Goal: Information Seeking & Learning: Learn about a topic

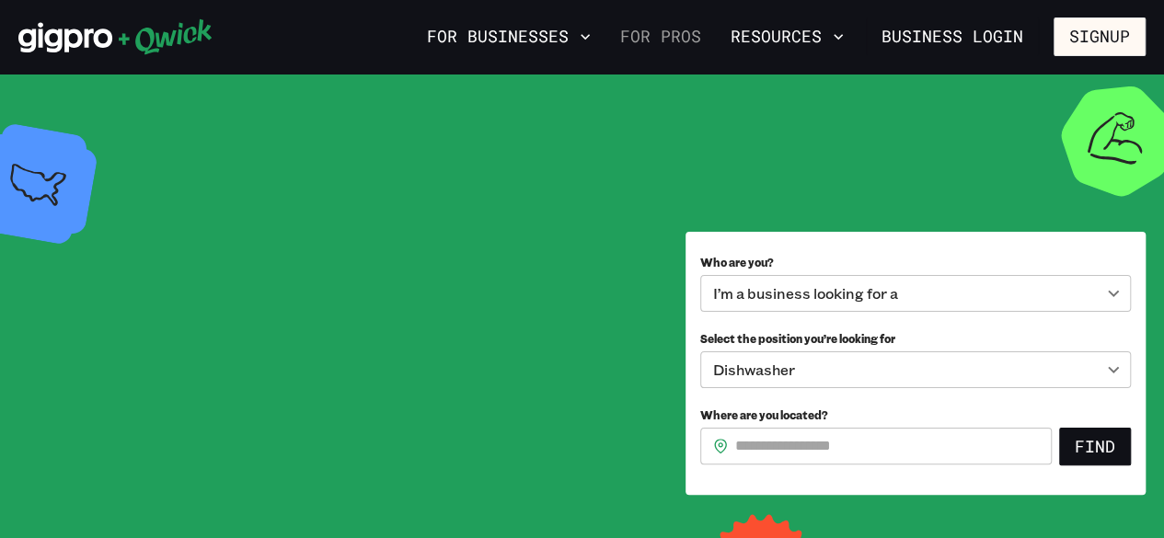
click at [678, 41] on link "For Pros" at bounding box center [661, 36] width 96 height 31
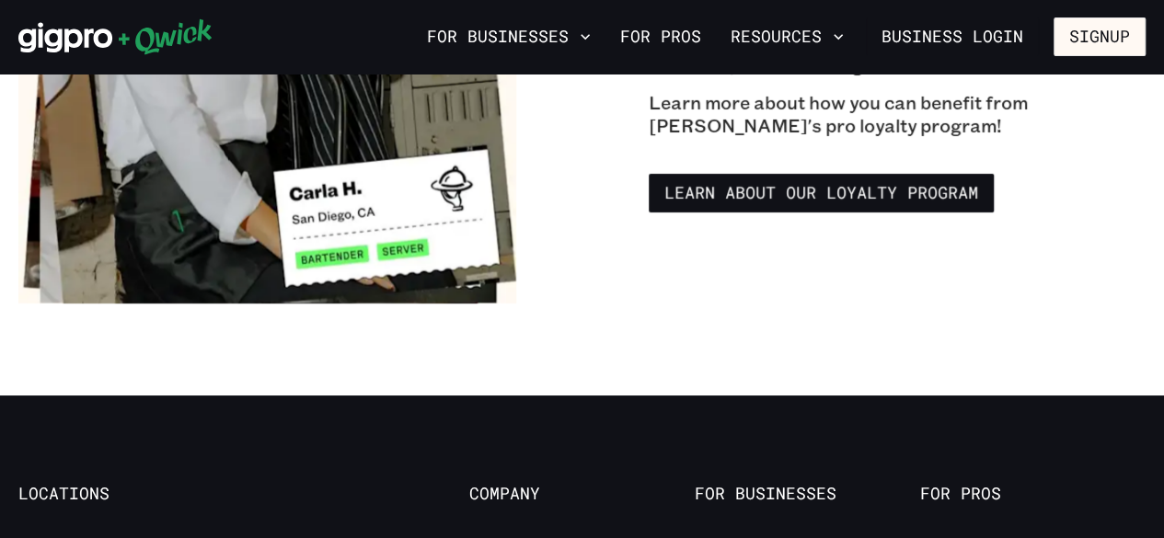
scroll to position [3196, 0]
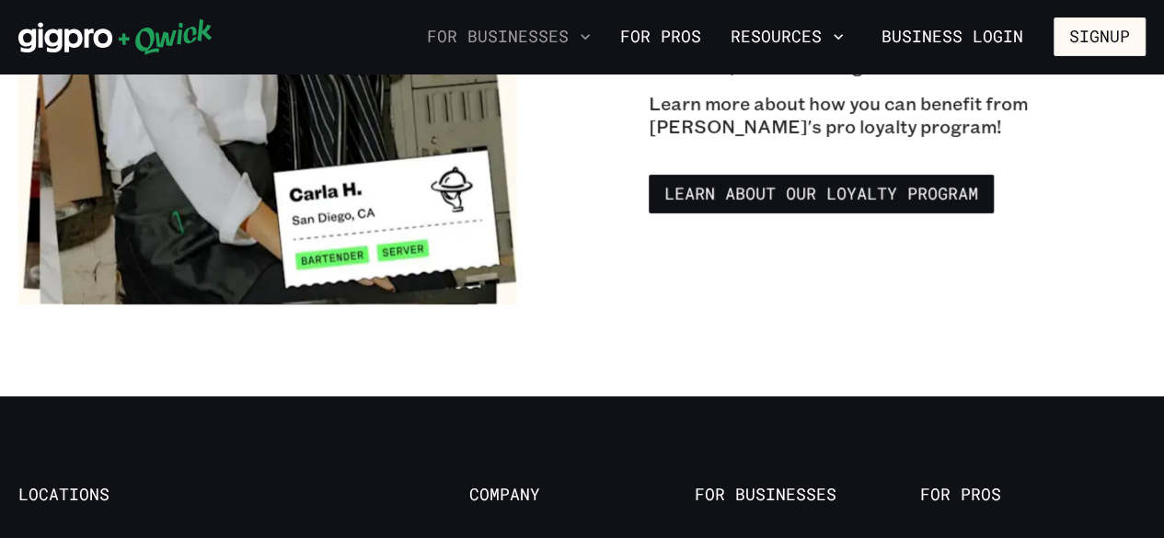
click at [583, 28] on icon "button" at bounding box center [585, 37] width 18 height 18
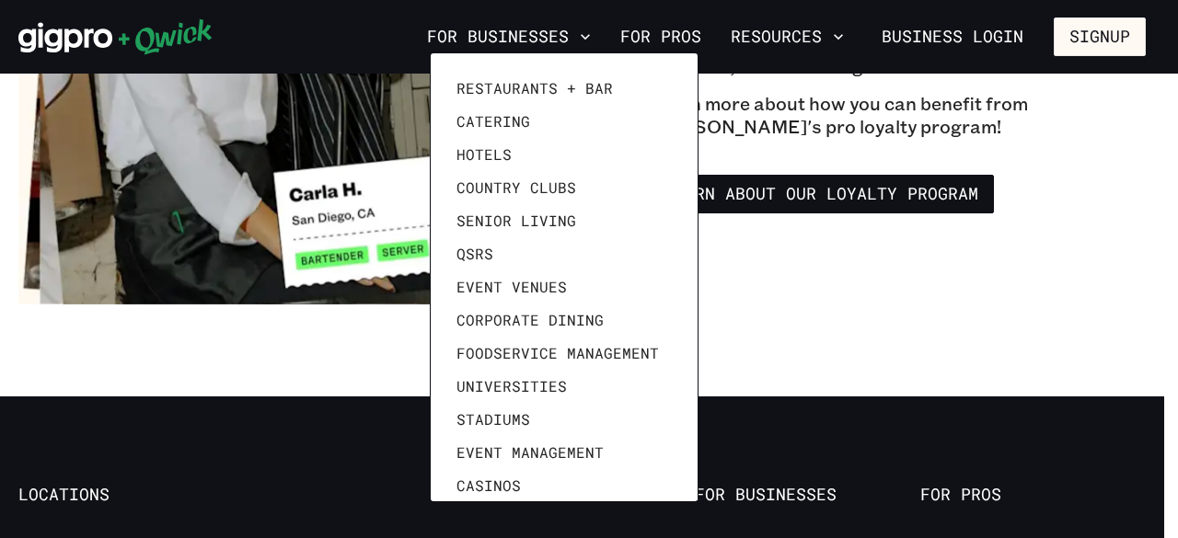
click at [757, 82] on div at bounding box center [589, 269] width 1178 height 538
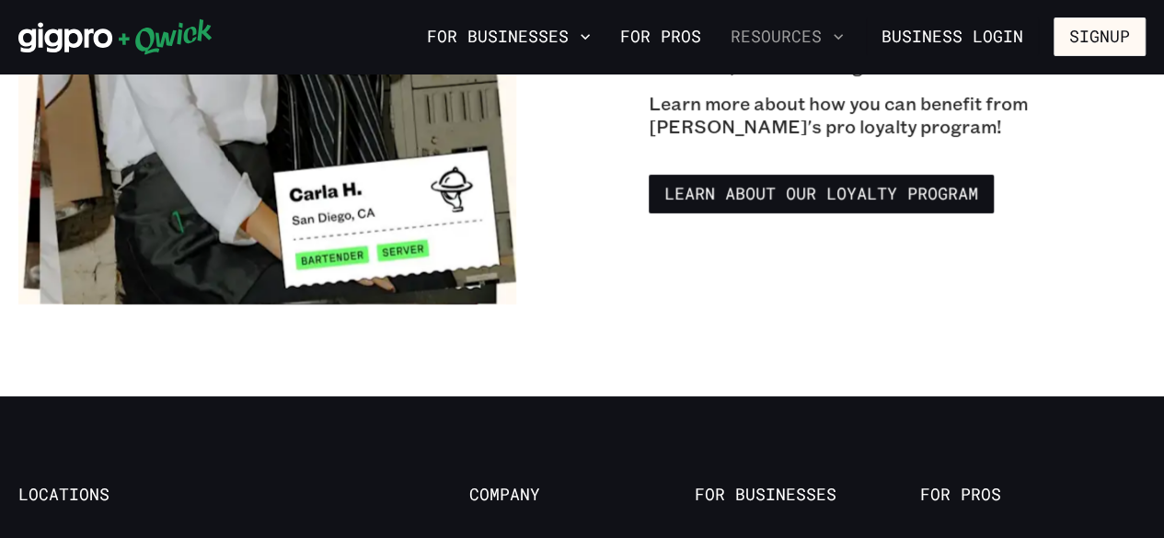
click at [824, 30] on button "Resources" at bounding box center [787, 36] width 128 height 31
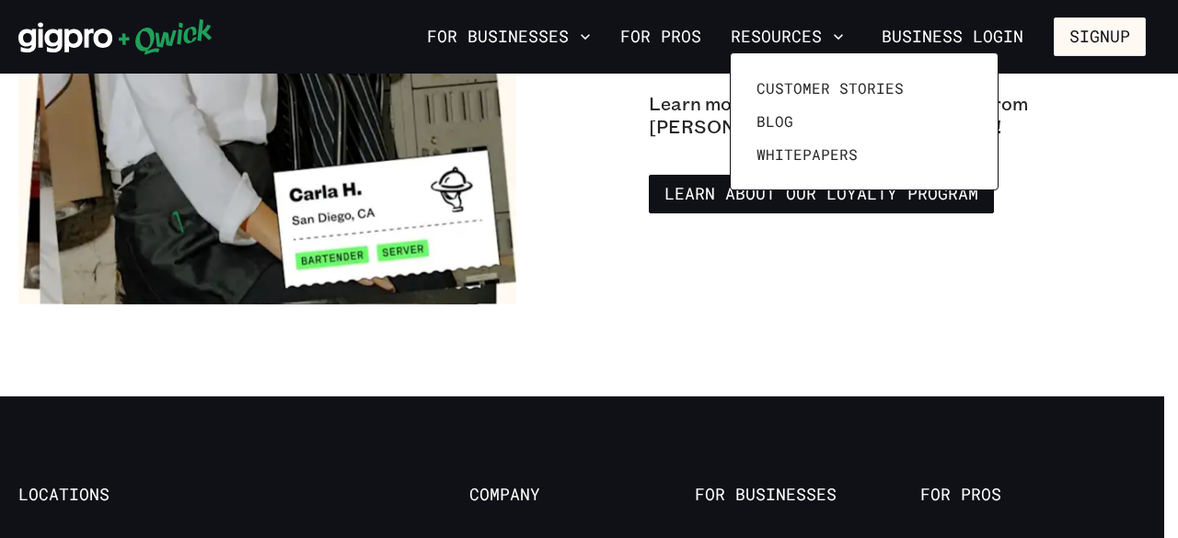
click at [806, 255] on div at bounding box center [589, 269] width 1178 height 538
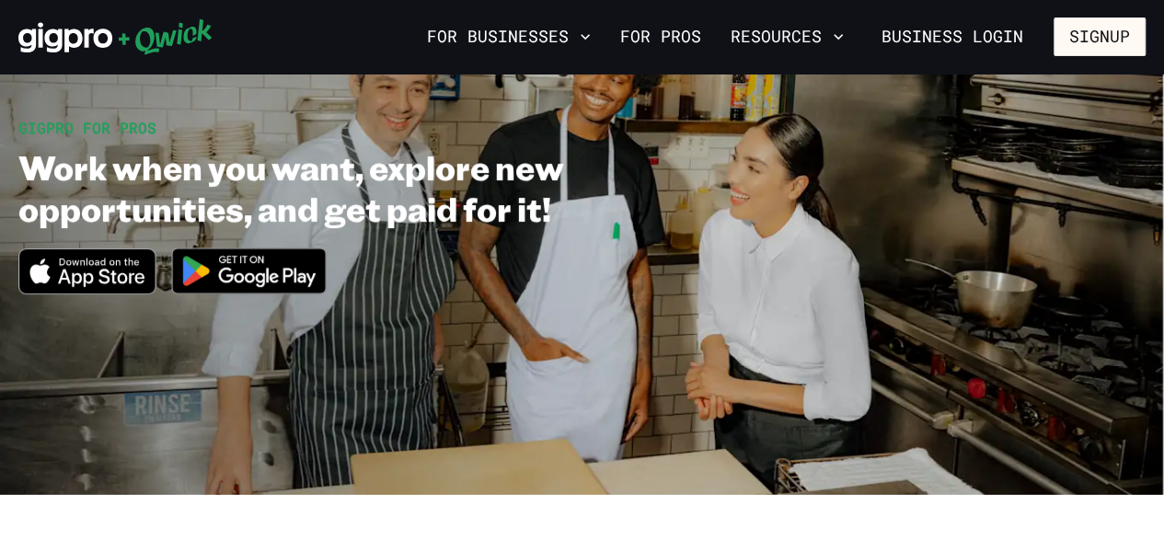
scroll to position [0, 0]
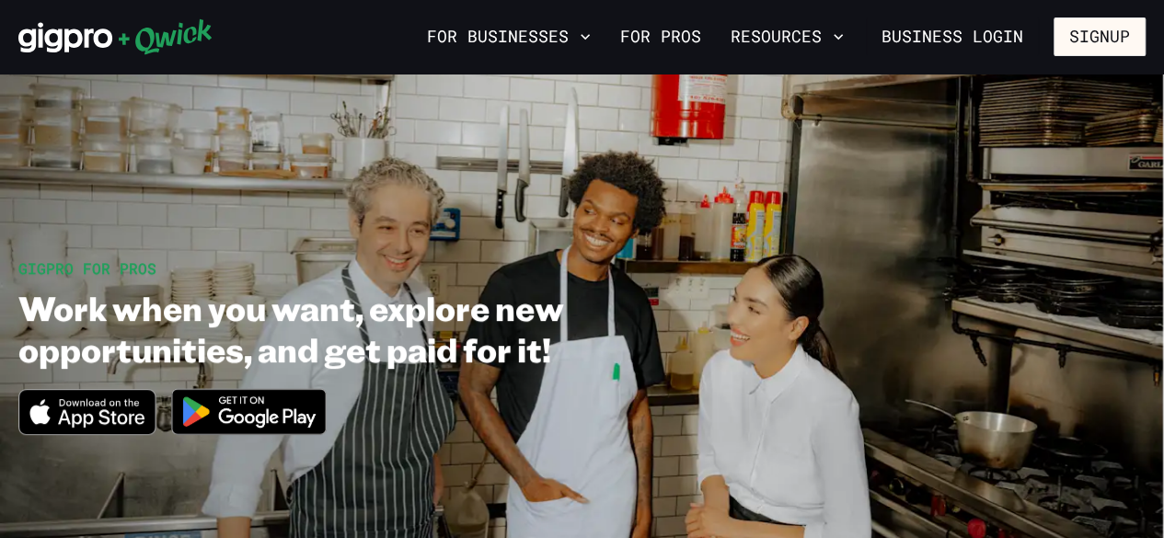
click at [696, 106] on section "GIGPRO FOR PROS Work when you want, explore new opportunities, and get paid for…" at bounding box center [582, 355] width 1164 height 562
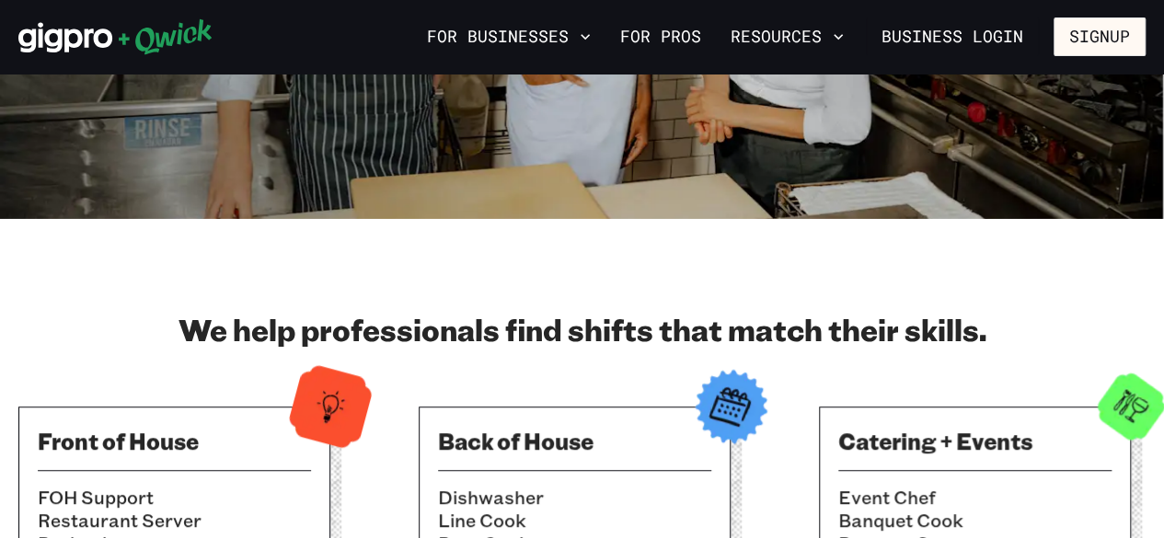
scroll to position [419, 0]
